Goal: Register for event/course

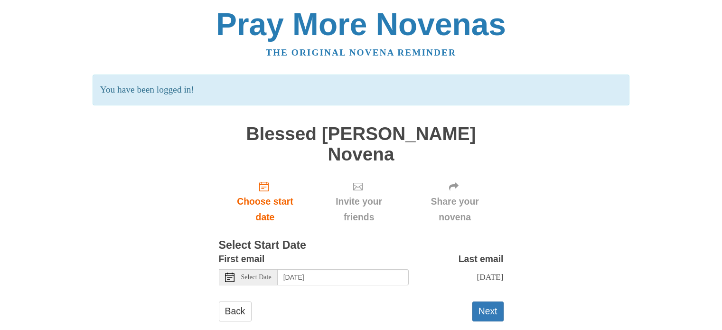
scroll to position [27, 0]
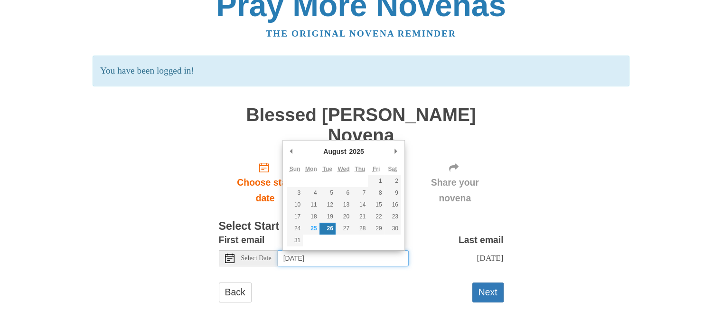
click at [341, 250] on input "Tuesday, August 26th" at bounding box center [343, 258] width 131 height 16
type input "Thursday, August 28th"
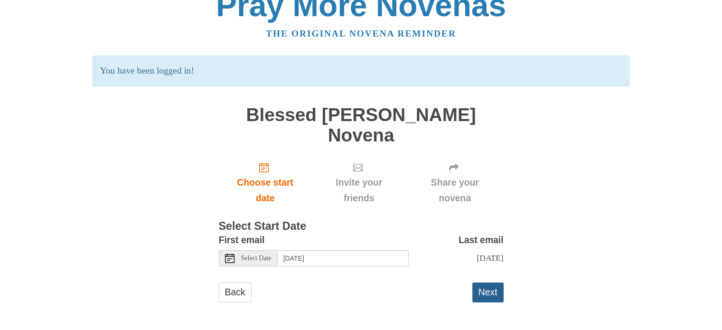
click at [484, 287] on button "Next" at bounding box center [487, 291] width 31 height 19
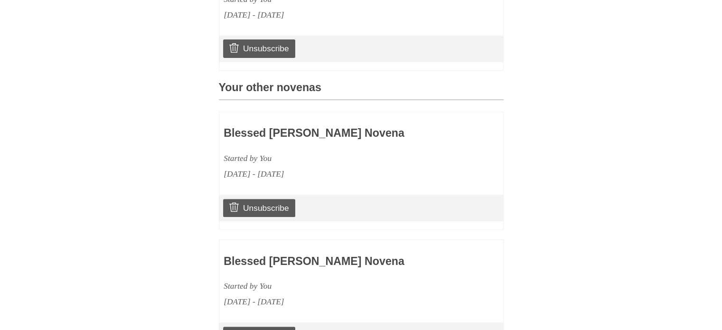
scroll to position [380, 0]
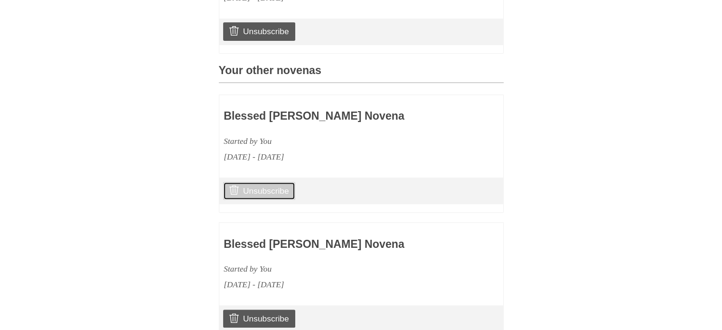
click at [249, 200] on link "Unsubscribe" at bounding box center [259, 191] width 72 height 18
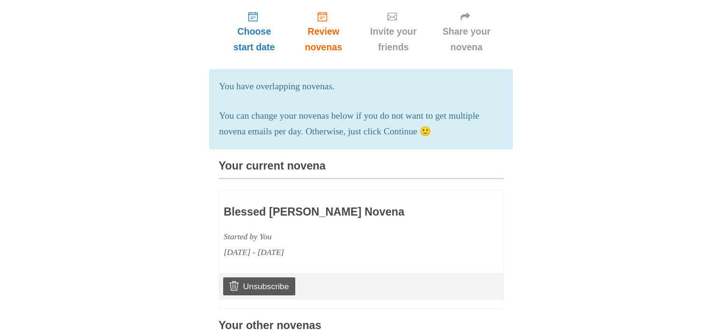
scroll to position [168, 0]
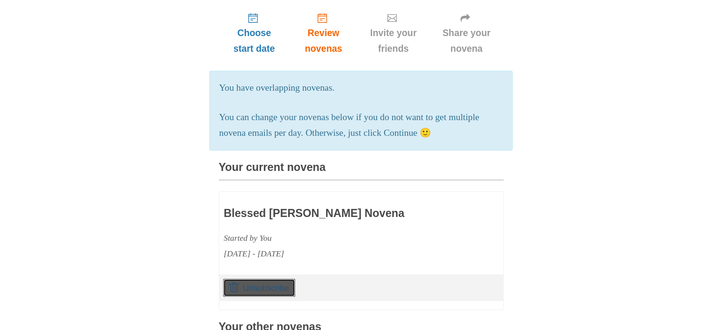
drag, startPoint x: 266, startPoint y: 305, endPoint x: 402, endPoint y: 39, distance: 298.7
click at [266, 297] on link "Unsubscribe" at bounding box center [259, 287] width 72 height 18
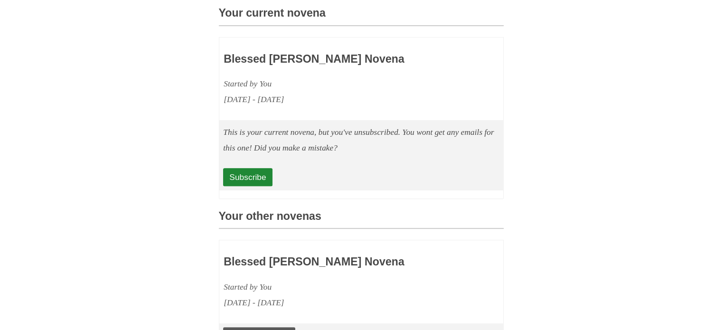
scroll to position [332, 0]
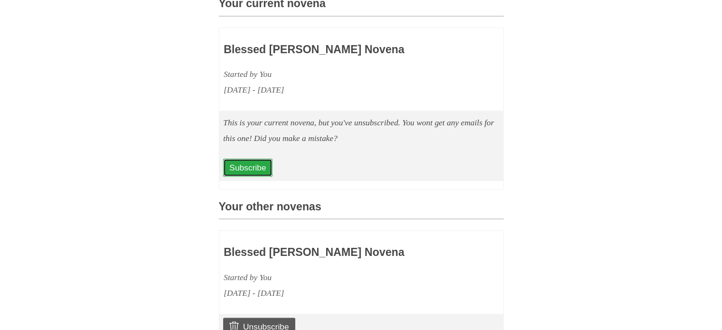
click at [241, 176] on link "Subscribe" at bounding box center [247, 167] width 49 height 18
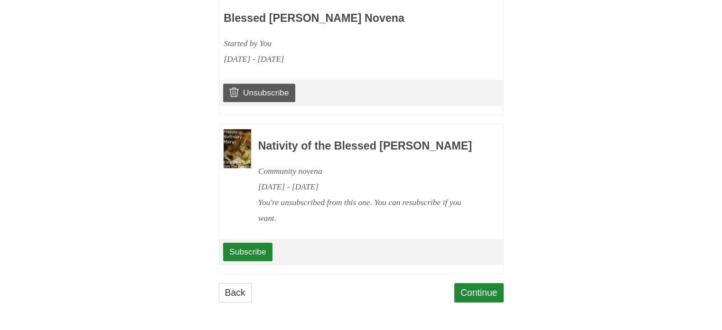
scroll to position [548, 0]
click at [488, 290] on link "Continue" at bounding box center [478, 292] width 49 height 19
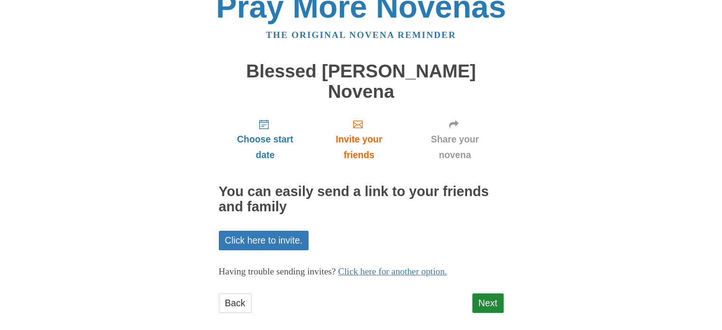
scroll to position [28, 0]
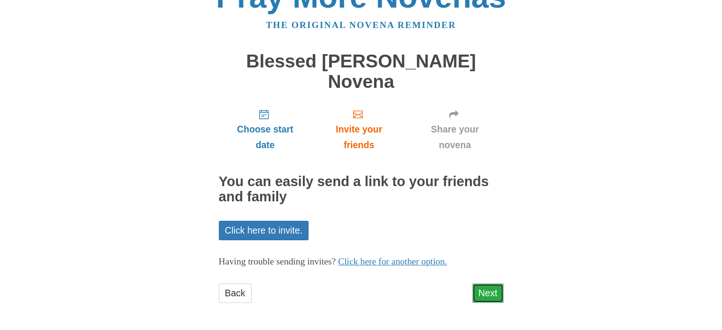
click at [492, 297] on link "Next" at bounding box center [487, 292] width 31 height 19
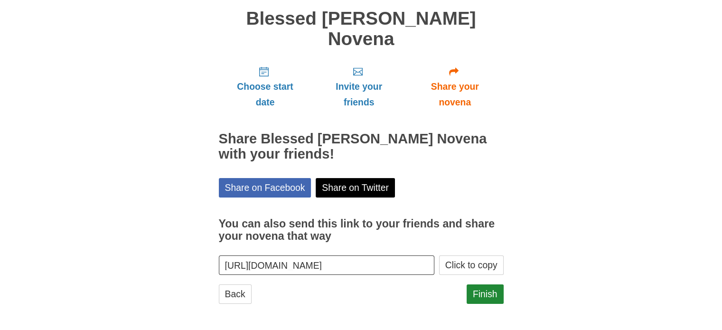
scroll to position [71, 0]
click at [483, 293] on link "Finish" at bounding box center [484, 293] width 37 height 19
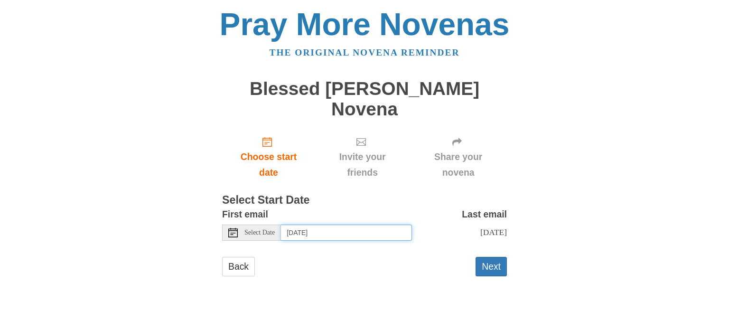
click at [336, 224] on input "Tuesday, August 26th" at bounding box center [346, 232] width 131 height 16
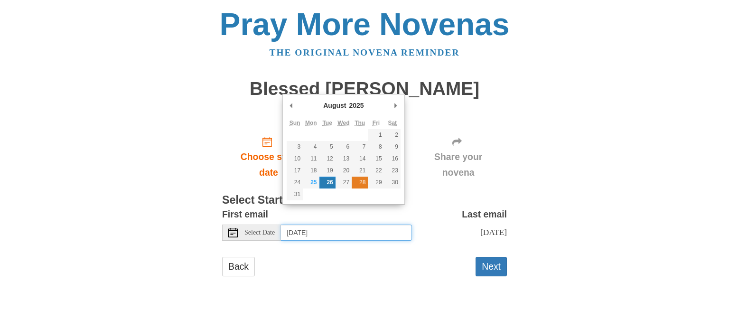
type input "Thursday, August 28th"
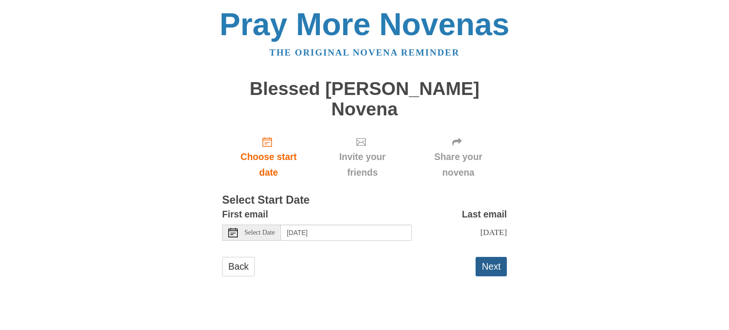
click at [494, 257] on button "Next" at bounding box center [490, 266] width 31 height 19
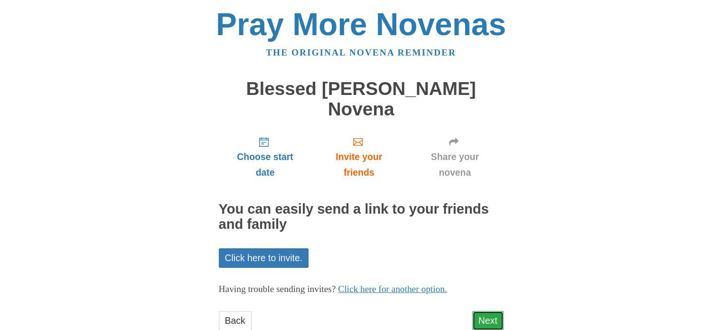
click at [487, 311] on link "Next" at bounding box center [487, 320] width 31 height 19
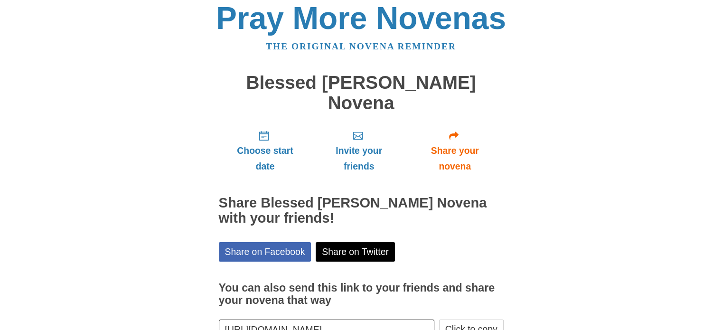
scroll to position [51, 0]
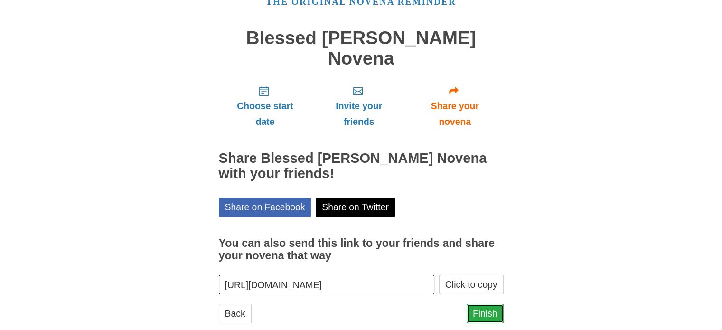
click at [487, 304] on link "Finish" at bounding box center [484, 313] width 37 height 19
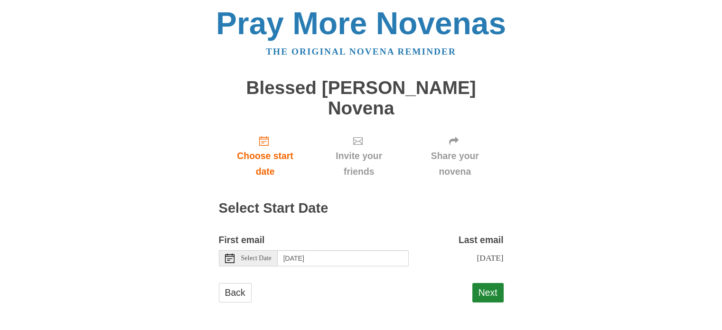
scroll to position [9, 0]
click at [353, 139] on link "Invite your friends" at bounding box center [358, 156] width 94 height 56
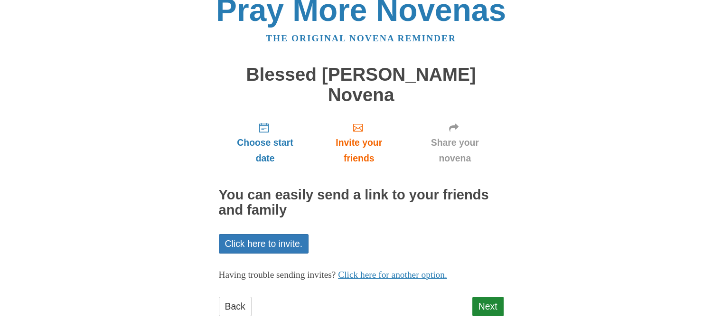
scroll to position [28, 0]
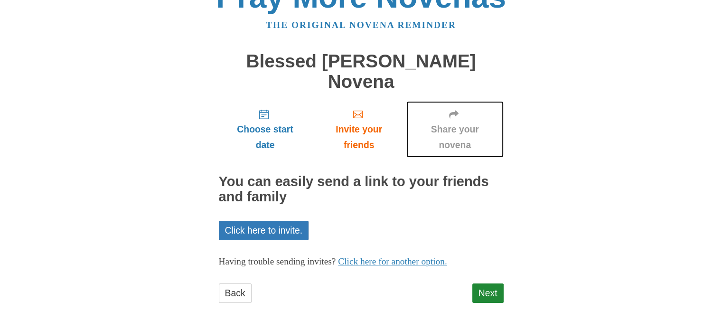
click at [446, 129] on span "Share your novena" at bounding box center [455, 136] width 78 height 31
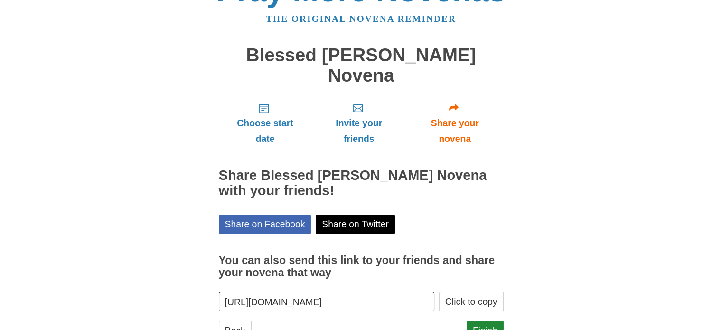
scroll to position [71, 0]
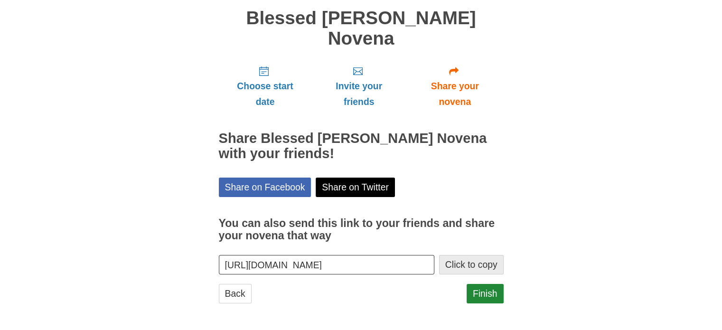
click at [476, 261] on button "Click to copy" at bounding box center [471, 264] width 65 height 19
click at [491, 294] on link "Finish" at bounding box center [484, 293] width 37 height 19
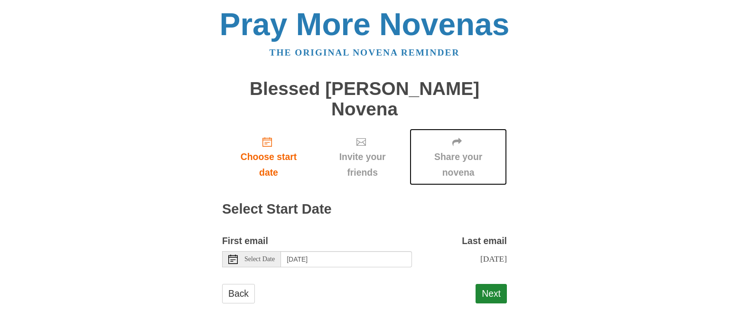
click at [463, 149] on span "Share your novena" at bounding box center [458, 164] width 78 height 31
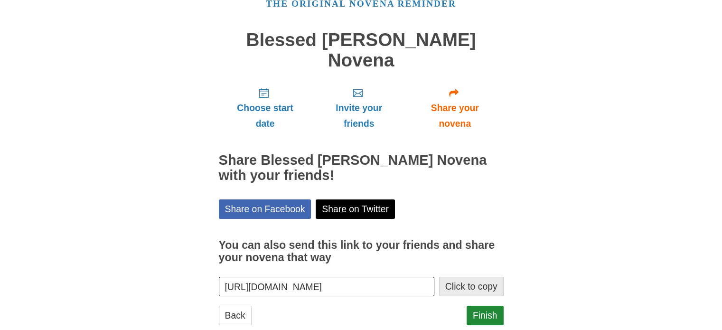
scroll to position [51, 0]
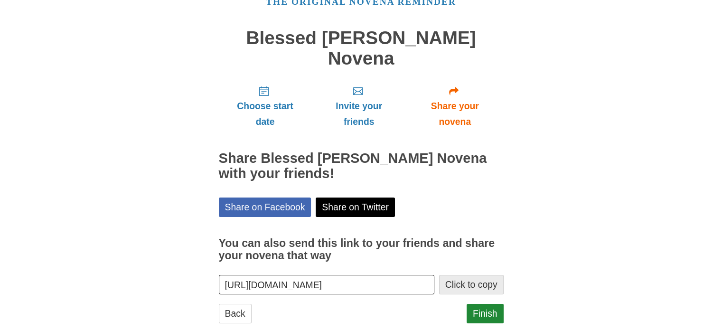
click at [469, 275] on button "Click to copy" at bounding box center [471, 284] width 65 height 19
